Goal: Check status: Check status

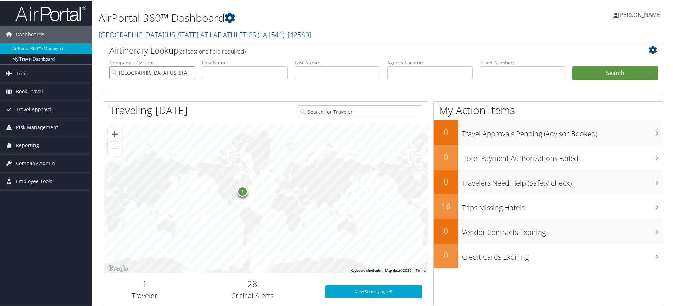
click at [189, 70] on input "UNIV OF LOUISIANA AT LAF ATHLETICS" at bounding box center [152, 71] width 86 height 13
click at [215, 71] on input "text" at bounding box center [245, 71] width 86 height 13
type input "martin"
click at [588, 75] on button "Search" at bounding box center [615, 72] width 86 height 14
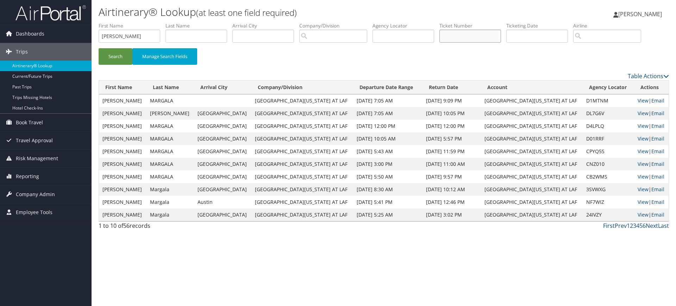
click at [453, 34] on input "text" at bounding box center [470, 36] width 62 height 13
paste input "0017310042384"
type input "0017310042384"
click at [116, 53] on button "Search" at bounding box center [116, 56] width 34 height 17
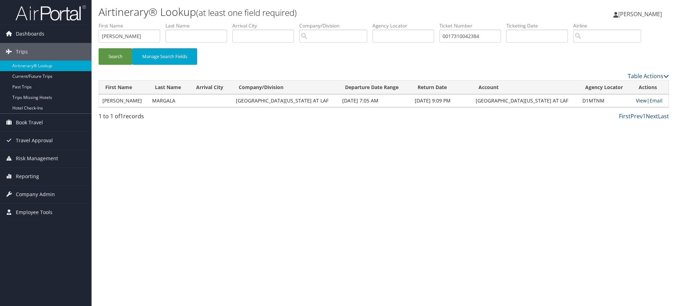
click at [636, 100] on link "View" at bounding box center [641, 100] width 11 height 7
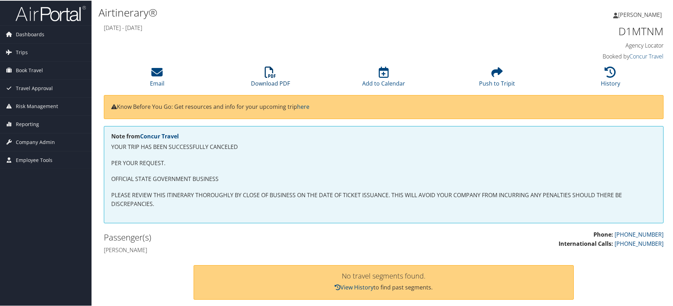
click at [266, 76] on icon at bounding box center [270, 71] width 11 height 11
